Goal: Find specific page/section: Find specific page/section

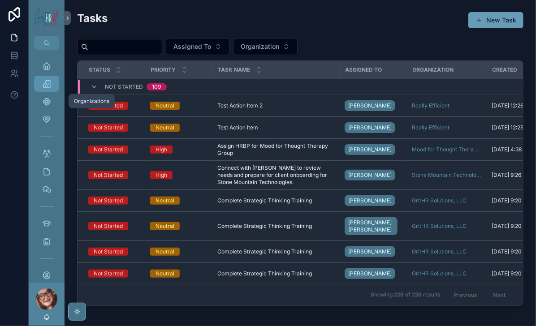
click at [51, 88] on icon "scrollable content" at bounding box center [46, 83] width 9 height 9
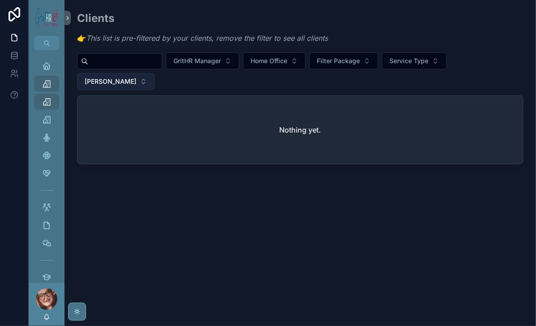
click at [136, 86] on span "[PERSON_NAME]" at bounding box center [111, 81] width 52 height 9
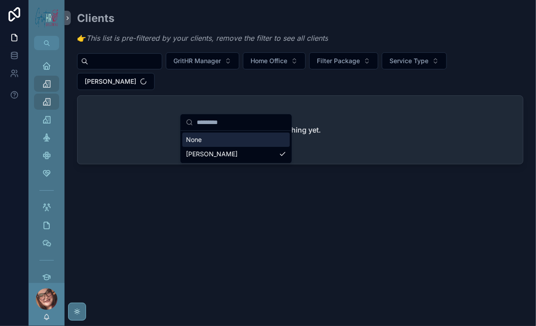
click at [194, 147] on div "None" at bounding box center [236, 140] width 108 height 14
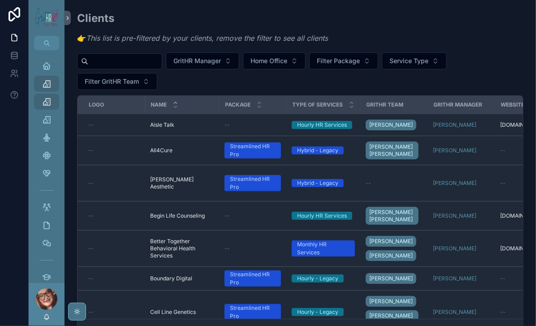
click at [156, 68] on input "scrollable content" at bounding box center [125, 61] width 74 height 13
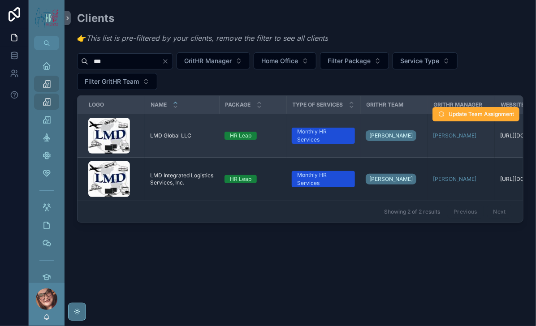
type input "***"
click at [191, 139] on span "LMD Global LLC" at bounding box center [170, 135] width 41 height 7
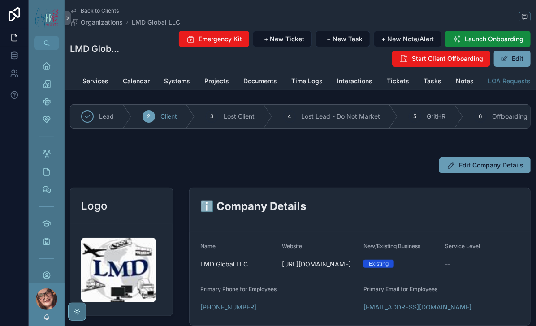
click at [491, 86] on span "LOA Requests" at bounding box center [509, 81] width 43 height 9
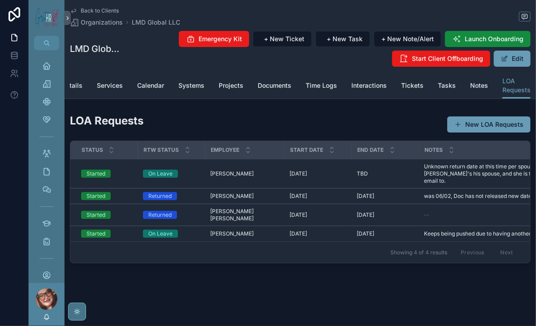
click at [108, 12] on span "Back to Clients" at bounding box center [100, 10] width 38 height 7
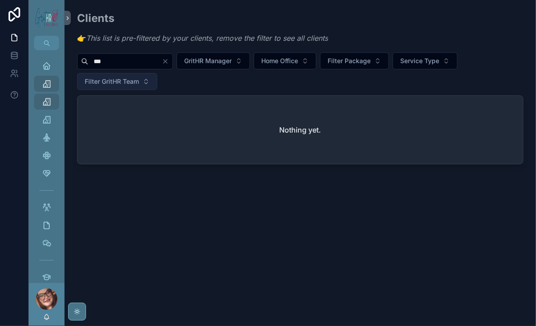
click at [139, 86] on span "Filter GritHR Team" at bounding box center [112, 81] width 54 height 9
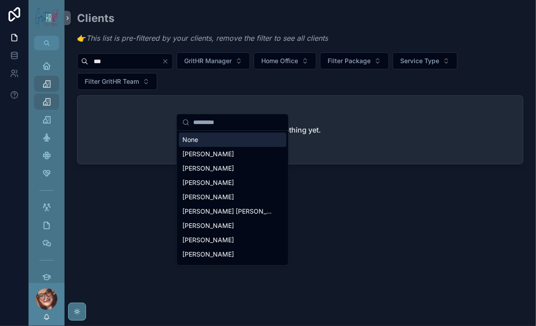
click at [199, 147] on div "None" at bounding box center [233, 140] width 108 height 14
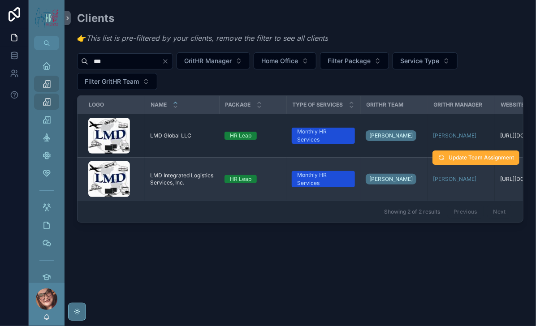
click at [192, 201] on td "LMD Integrated Logistics Services, Inc. LMD Integrated Logistics Services, Inc." at bounding box center [182, 179] width 74 height 43
click at [130, 197] on img "scrollable content" at bounding box center [109, 179] width 42 height 36
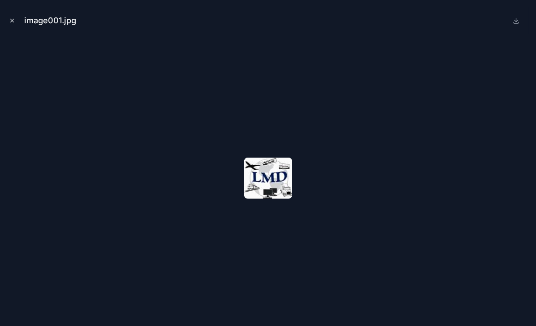
click at [12, 23] on icon "Close modal" at bounding box center [12, 20] width 6 height 6
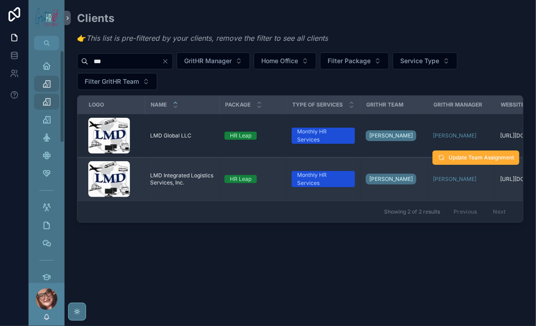
click at [176, 187] on span "LMD Integrated Logistics Services, Inc." at bounding box center [182, 179] width 64 height 14
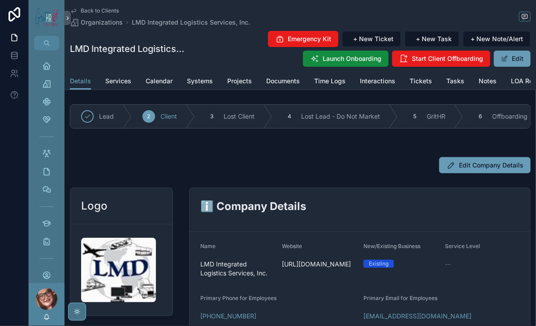
click at [339, 67] on div "Emergency Kit + New Ticket + New Task + New Note/Alert Launch Onboarding Start …" at bounding box center [358, 48] width 346 height 37
click at [499, 86] on span "LOA Requests" at bounding box center [509, 81] width 43 height 9
